Goal: Navigation & Orientation: Find specific page/section

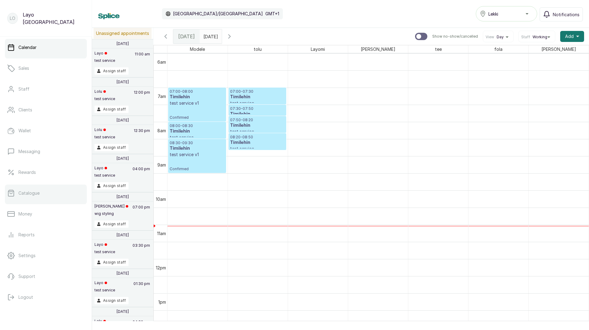
scroll to position [31, 0]
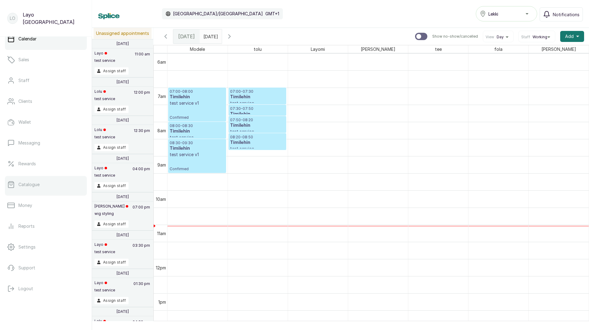
click at [30, 185] on p "Catalogue" at bounding box center [28, 185] width 21 height 6
